Goal: Task Accomplishment & Management: Manage account settings

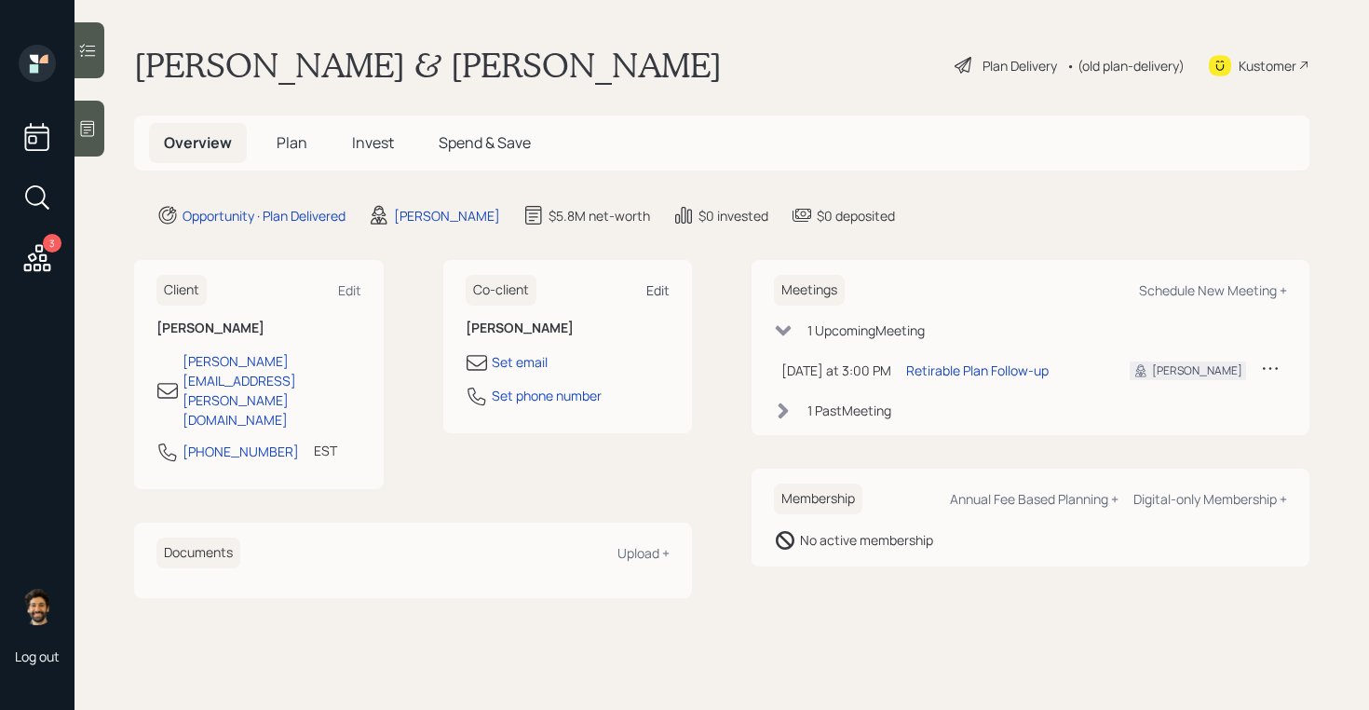
click at [653, 293] on div "Edit" at bounding box center [657, 290] width 23 height 18
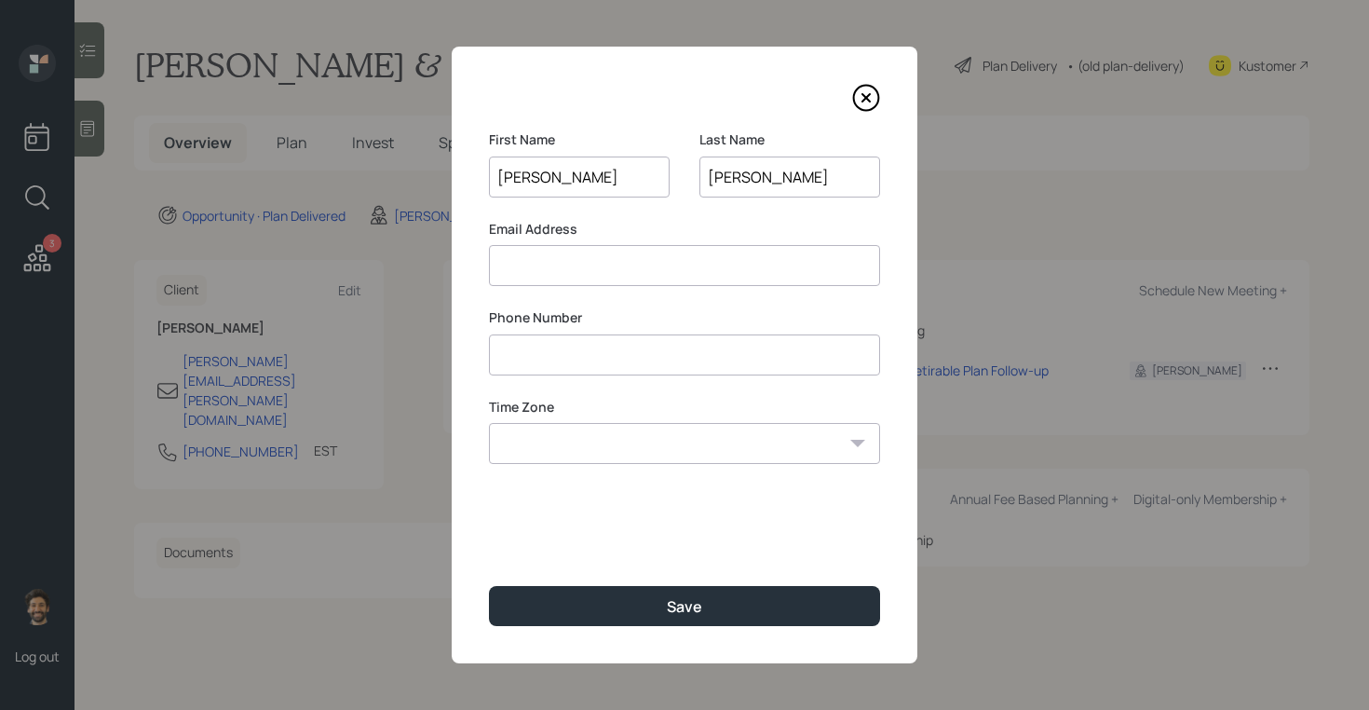
click at [741, 192] on input "[PERSON_NAME]" at bounding box center [790, 176] width 181 height 41
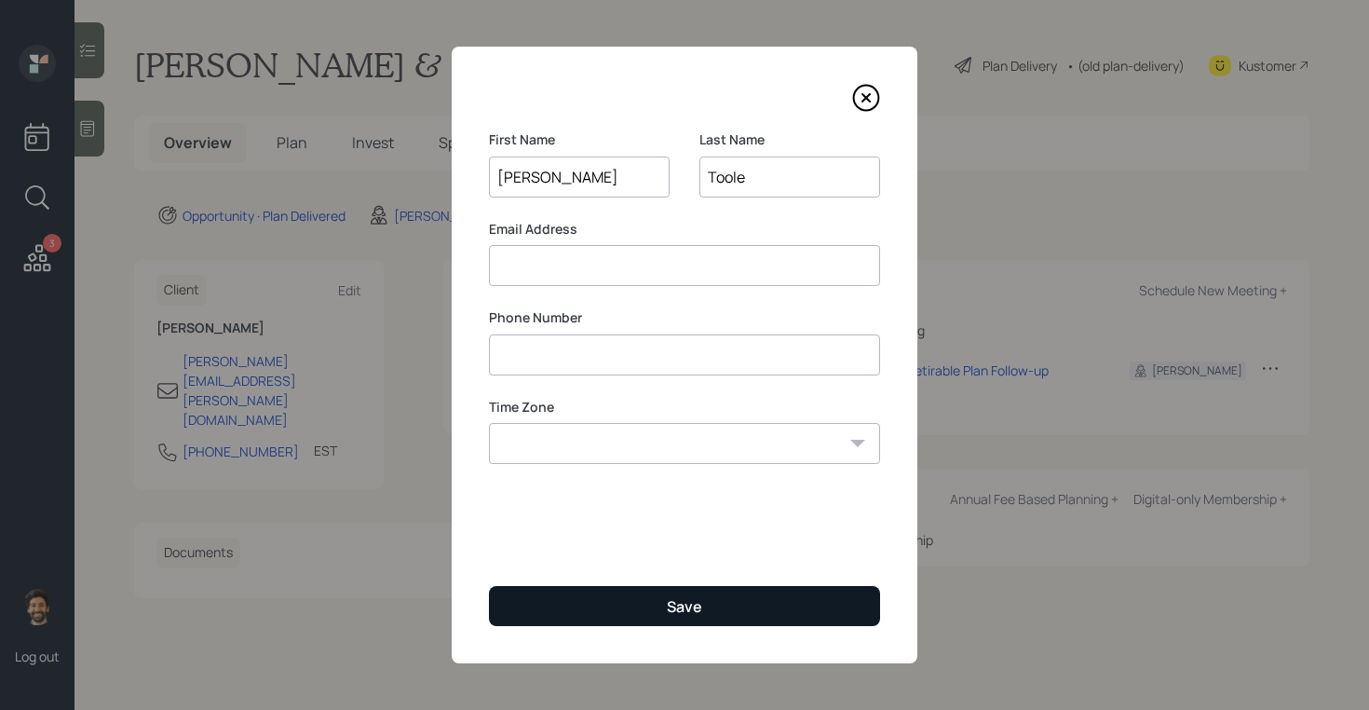
type input "Toole"
click at [566, 617] on button "Save" at bounding box center [684, 606] width 391 height 40
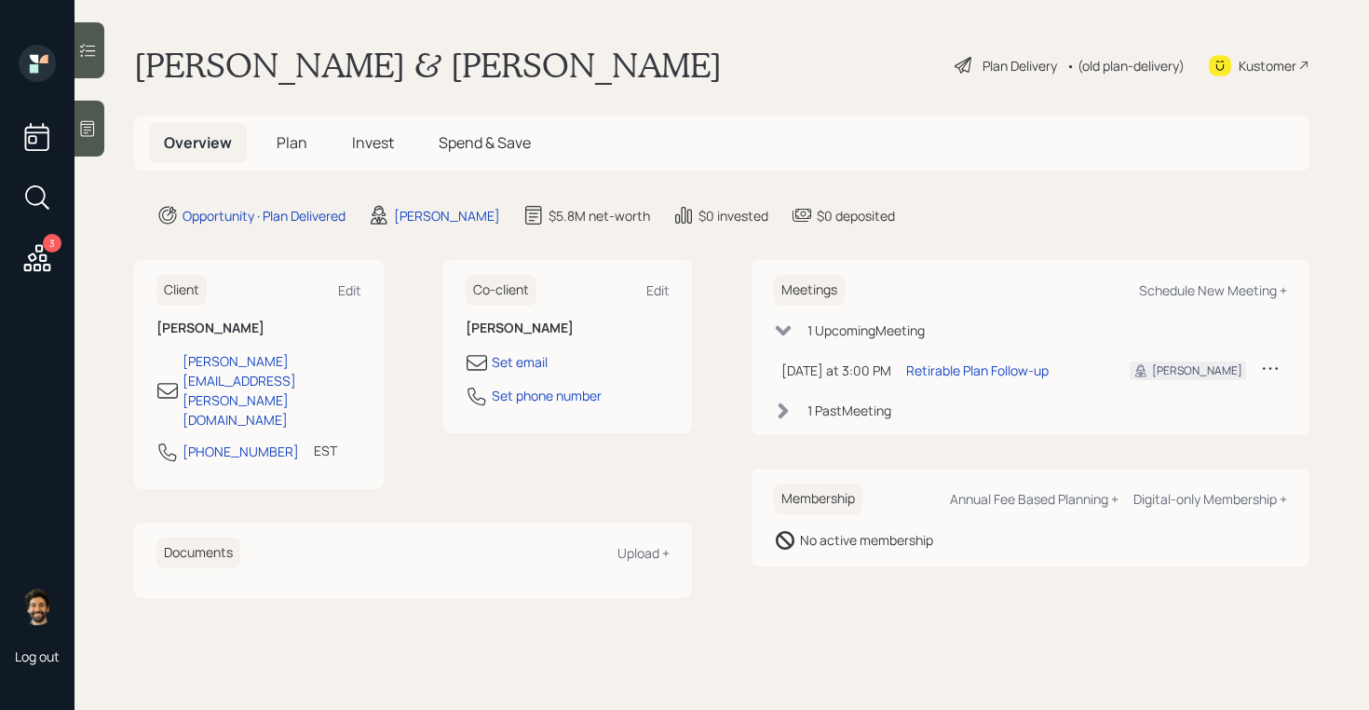
click at [292, 149] on span "Plan" at bounding box center [292, 142] width 31 height 20
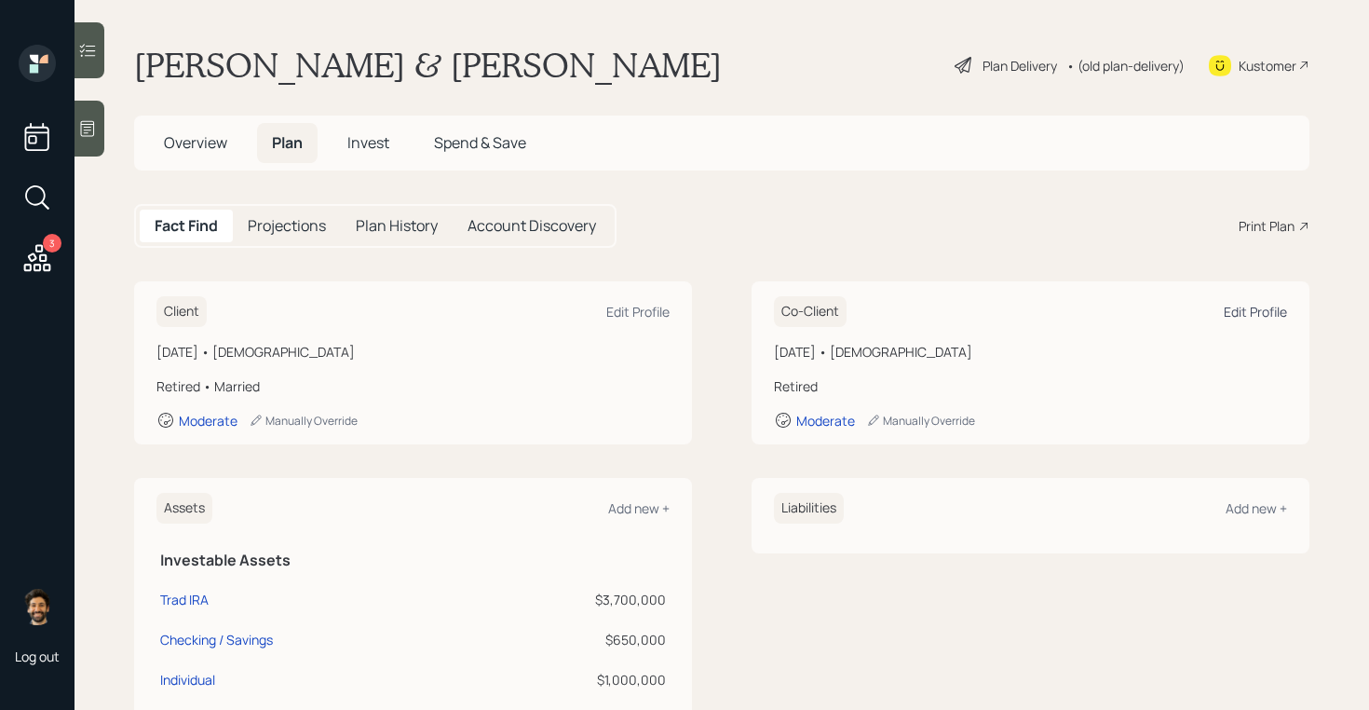
click at [1272, 310] on div "Edit Profile" at bounding box center [1255, 312] width 63 height 18
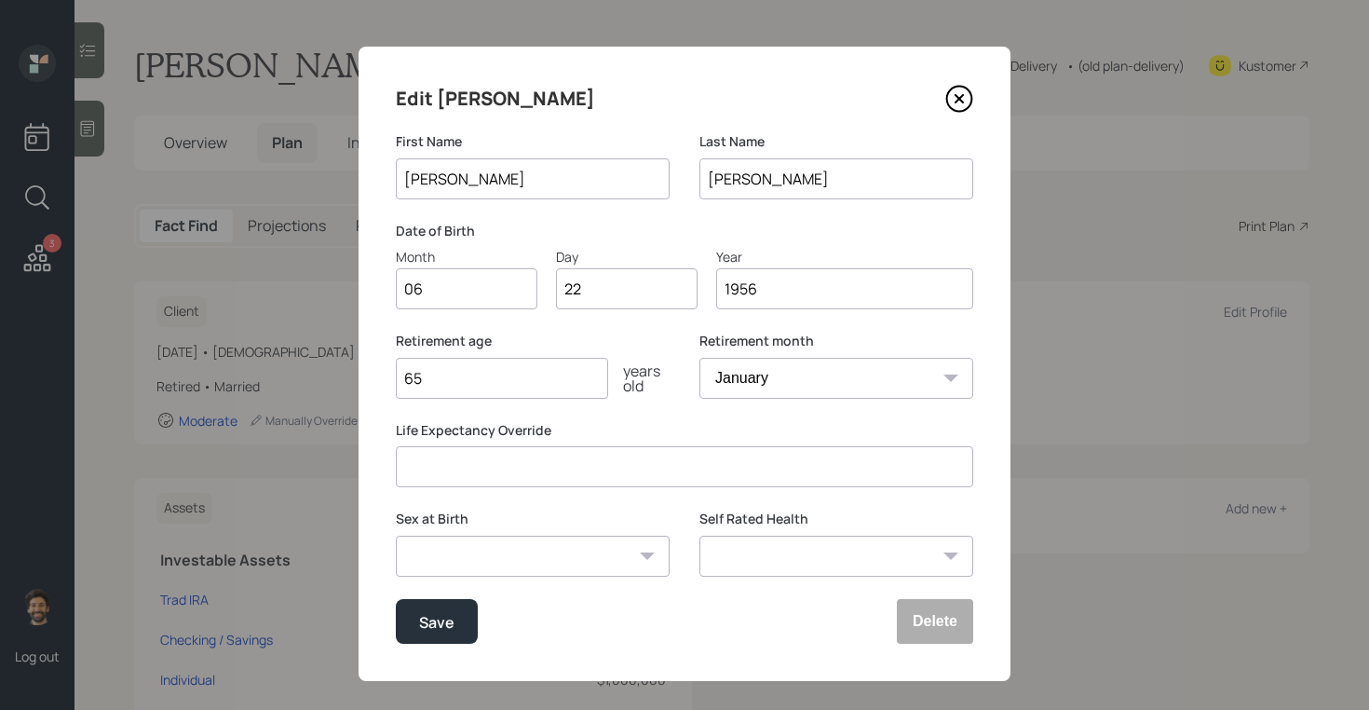
click at [748, 197] on input "[PERSON_NAME]" at bounding box center [837, 178] width 274 height 41
click at [733, 184] on input "[PERSON_NAME]" at bounding box center [837, 178] width 274 height 41
type input "Toole"
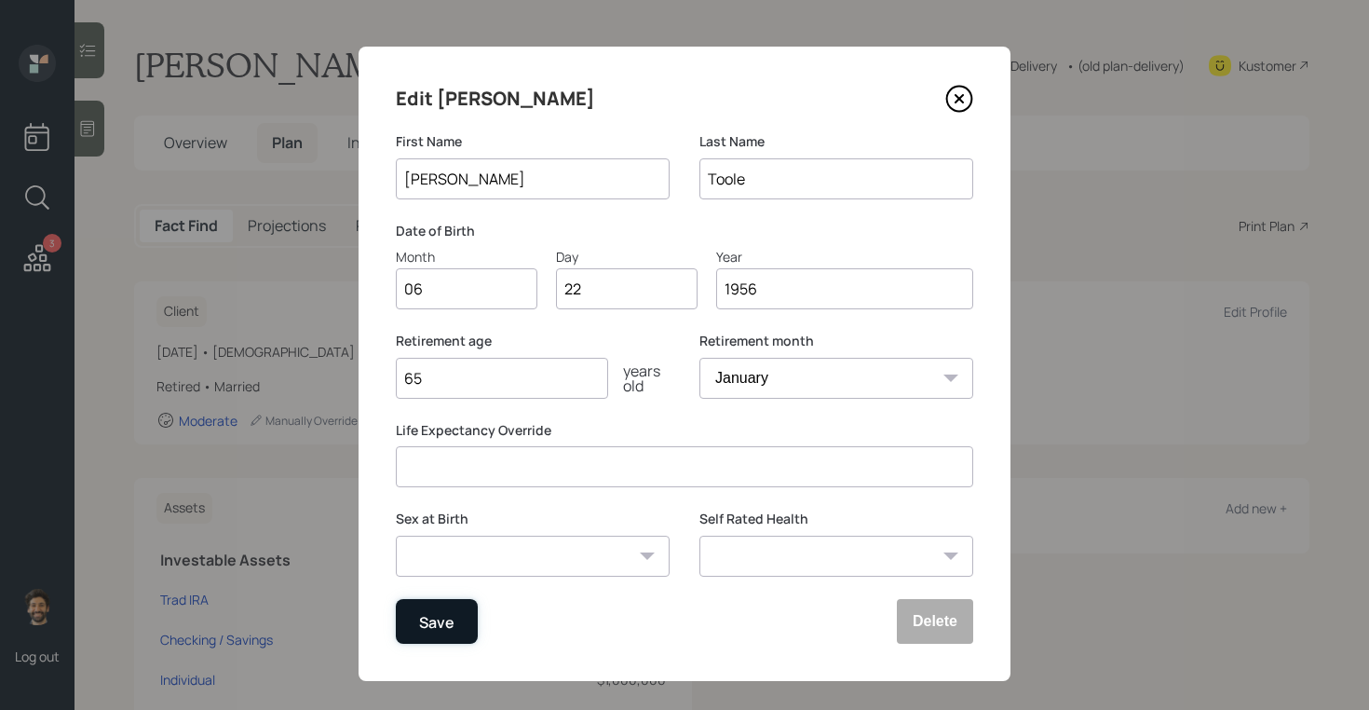
click at [426, 615] on div "Save" at bounding box center [436, 621] width 35 height 25
